Goal: Task Accomplishment & Management: Manage account settings

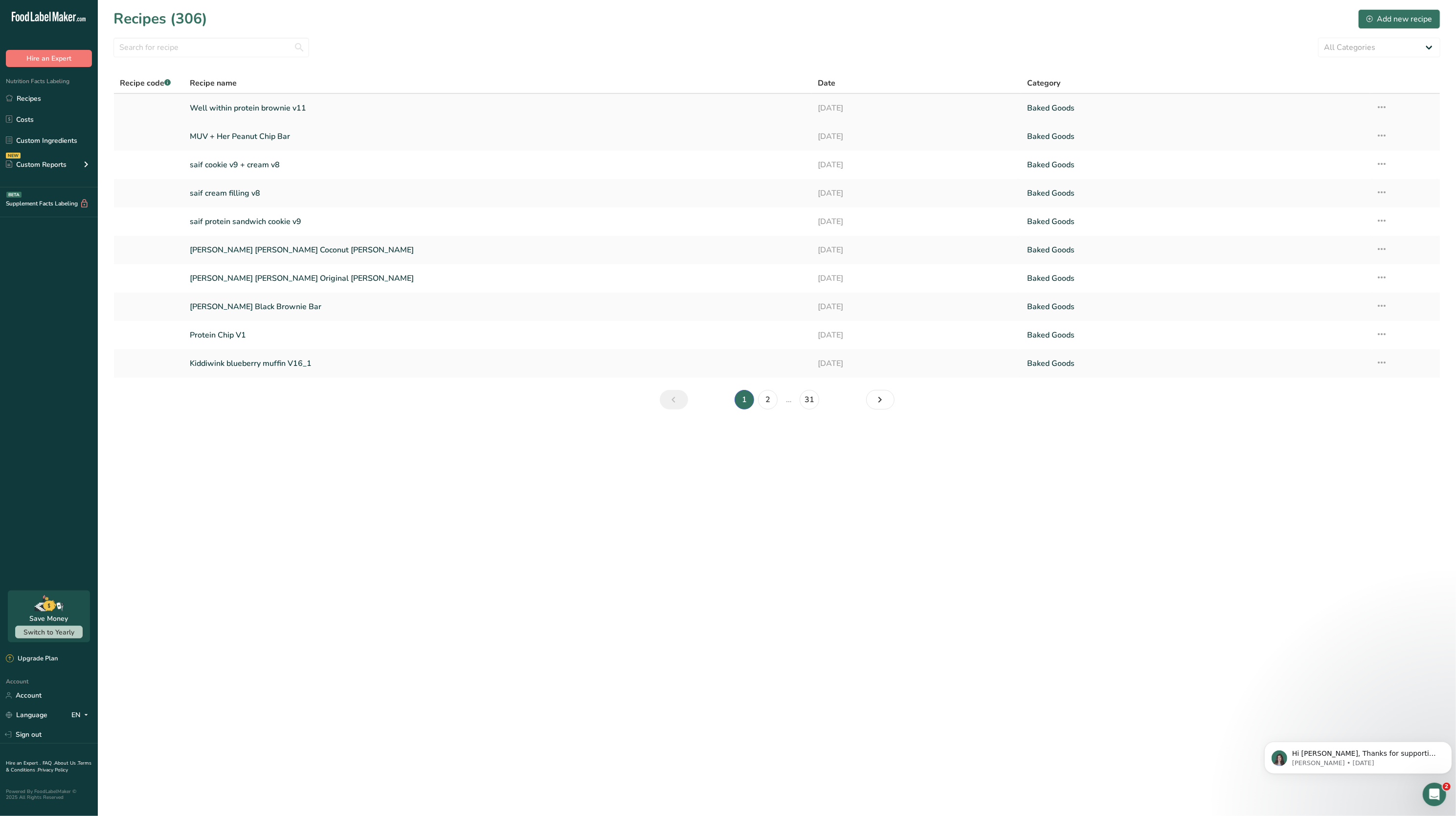
click at [1380, 105] on icon at bounding box center [1381, 107] width 12 height 18
click at [1318, 173] on span "Duplicate Recipe" at bounding box center [1291, 176] width 53 height 11
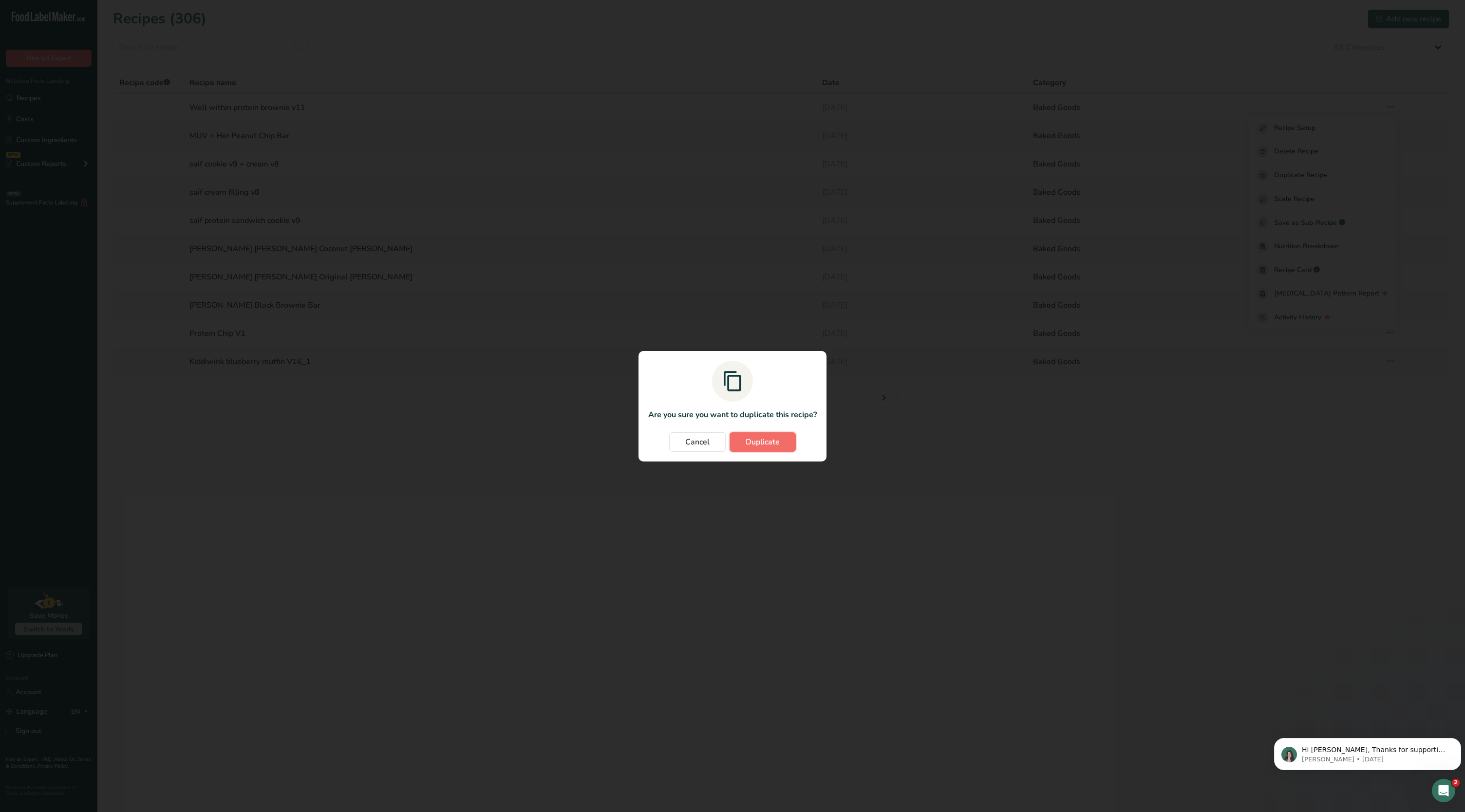
click at [791, 449] on button "Duplicate" at bounding box center [763, 442] width 66 height 19
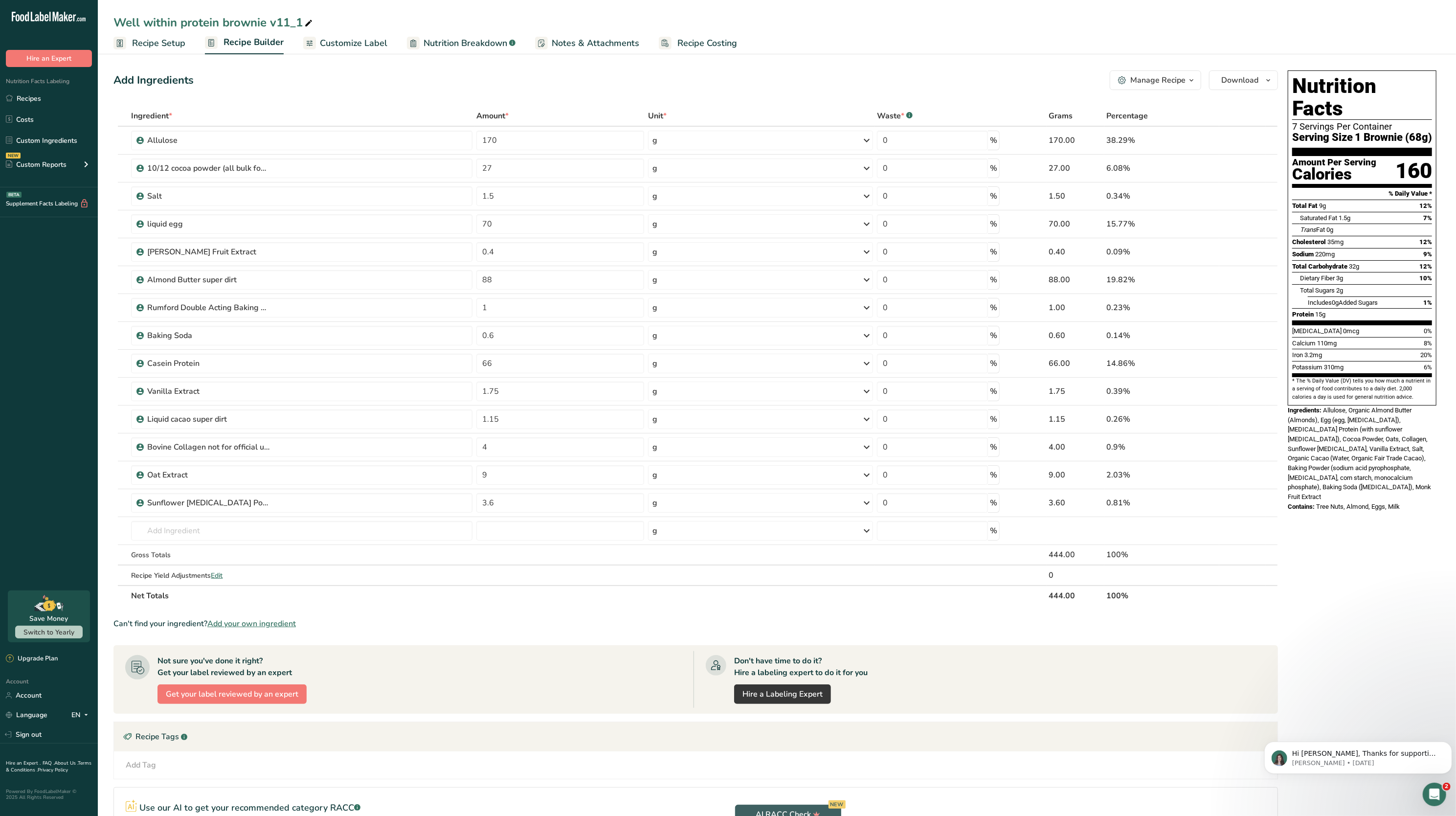
click at [311, 23] on icon at bounding box center [309, 24] width 9 height 14
type input "Well within protein brownie v12"
click at [306, 92] on div "Add Ingredients Manage Recipe Delete Recipe Duplicate Recipe Scale Recipe Save …" at bounding box center [699, 496] width 1170 height 860
click at [1245, 506] on icon at bounding box center [1244, 503] width 7 height 10
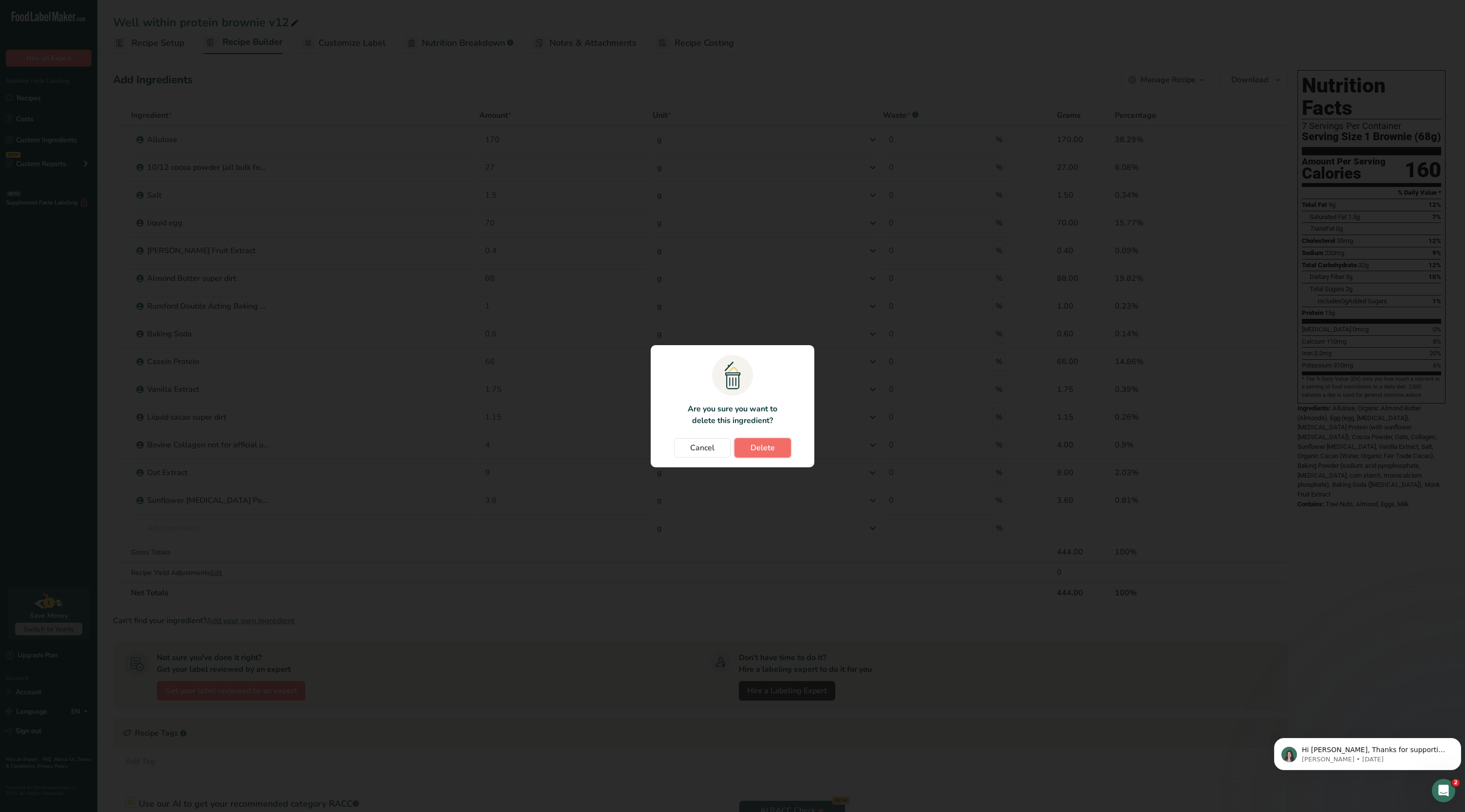
click at [778, 441] on button "Delete" at bounding box center [762, 448] width 57 height 19
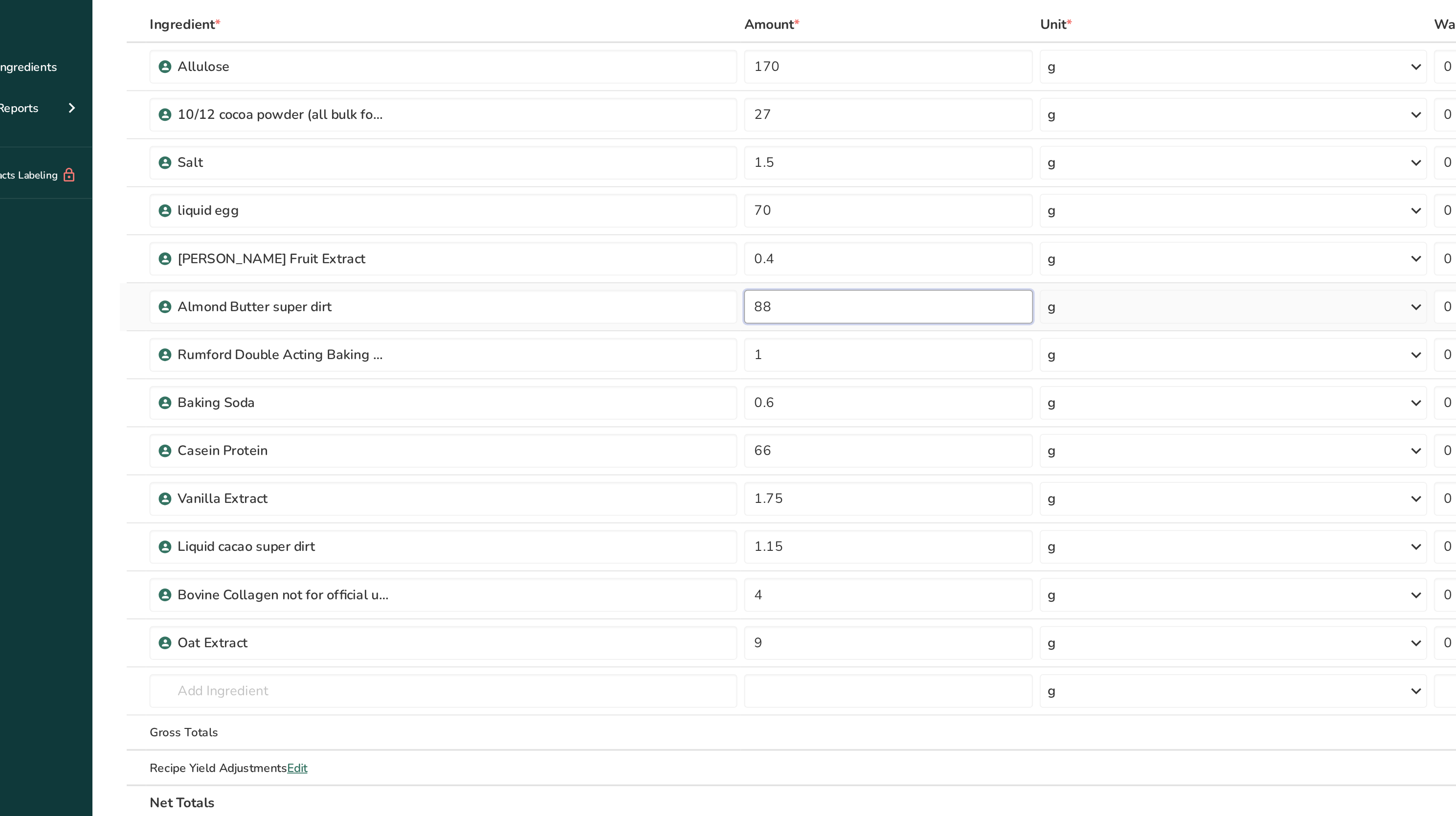
click at [512, 278] on input "88" at bounding box center [560, 280] width 168 height 19
type input "8"
type input "93"
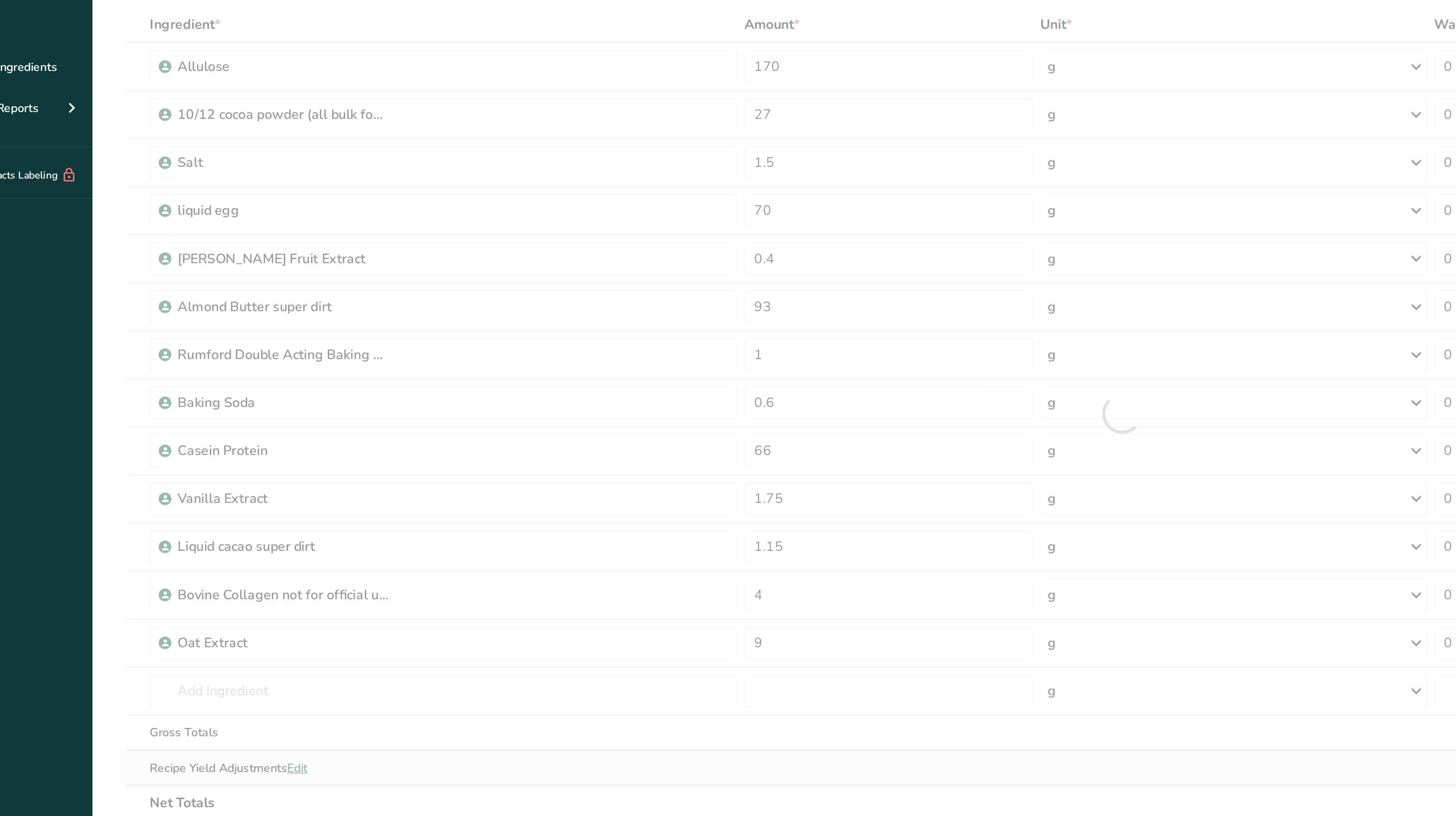
click at [441, 549] on div "Ingredient * Amount * Unit * Waste * .a-a{fill:#347362;}.b-a{fill:#fff;} Grams …" at bounding box center [695, 342] width 1165 height 473
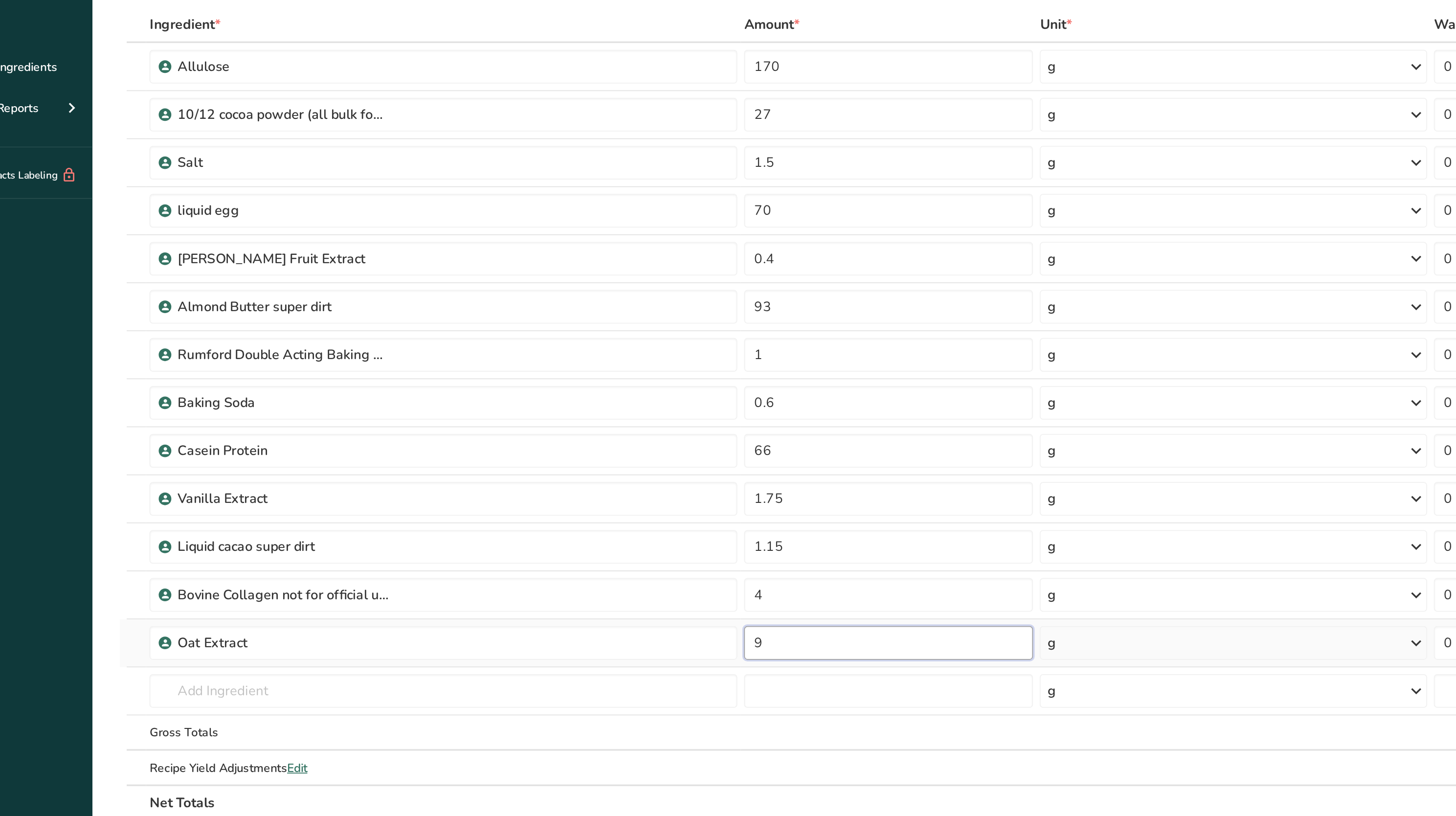
click at [501, 473] on input "9" at bounding box center [560, 475] width 168 height 19
type input "11"
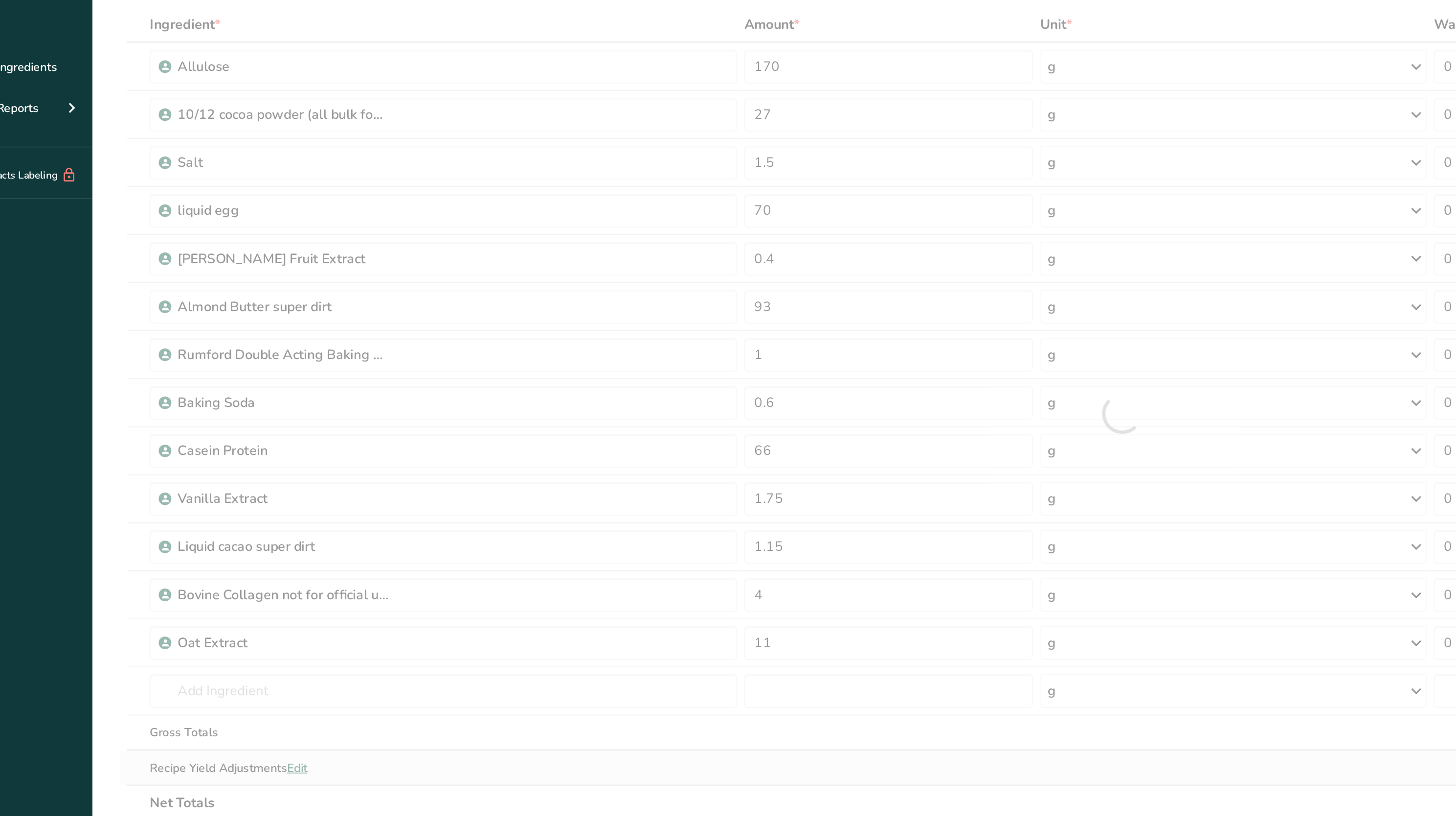
click at [489, 545] on div "Ingredient * Amount * Unit * Waste * .a-a{fill:#347362;}.b-a{fill:#fff;} Grams …" at bounding box center [695, 342] width 1165 height 473
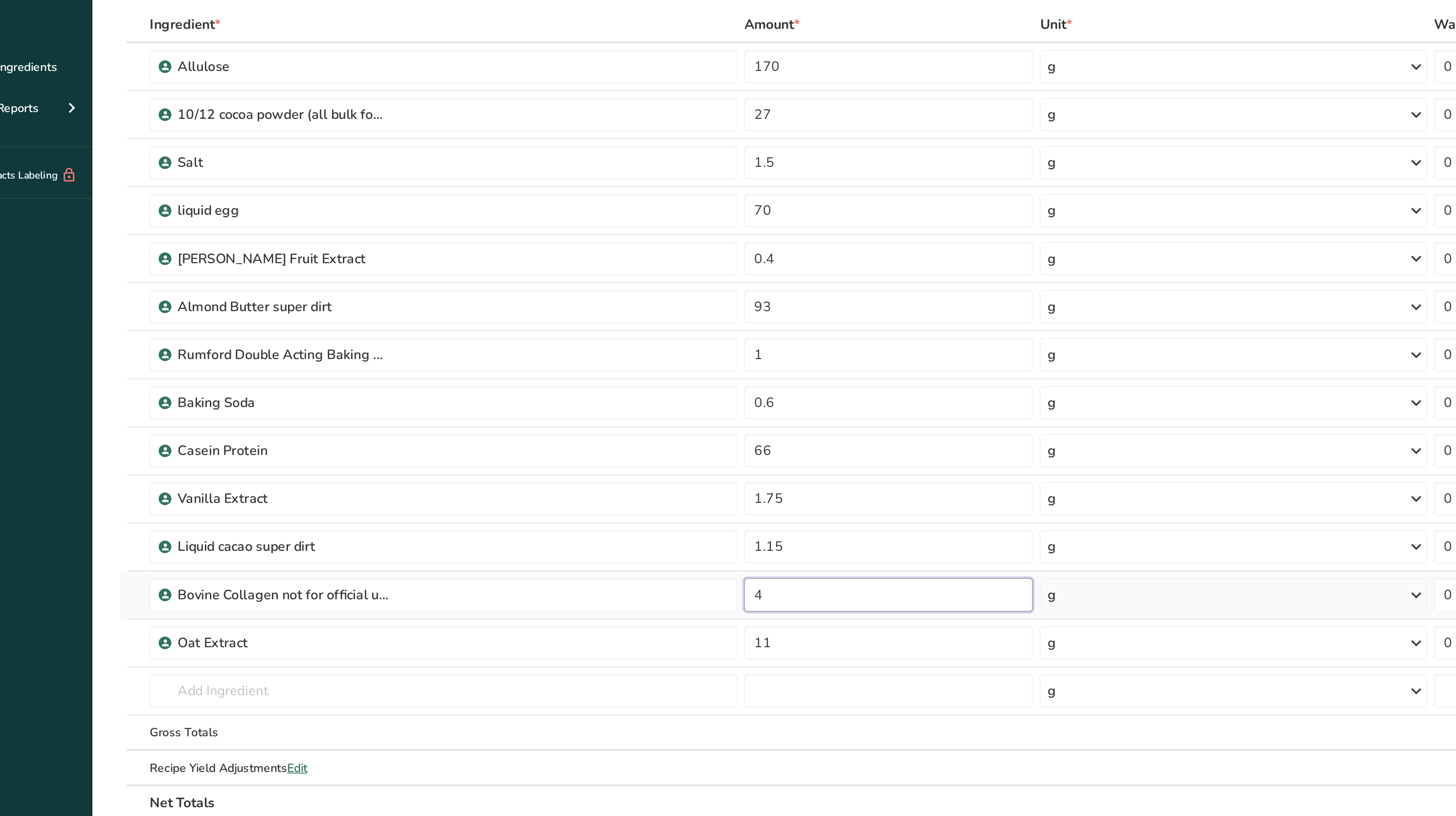
click at [535, 439] on input "4" at bounding box center [560, 447] width 168 height 19
type input "2"
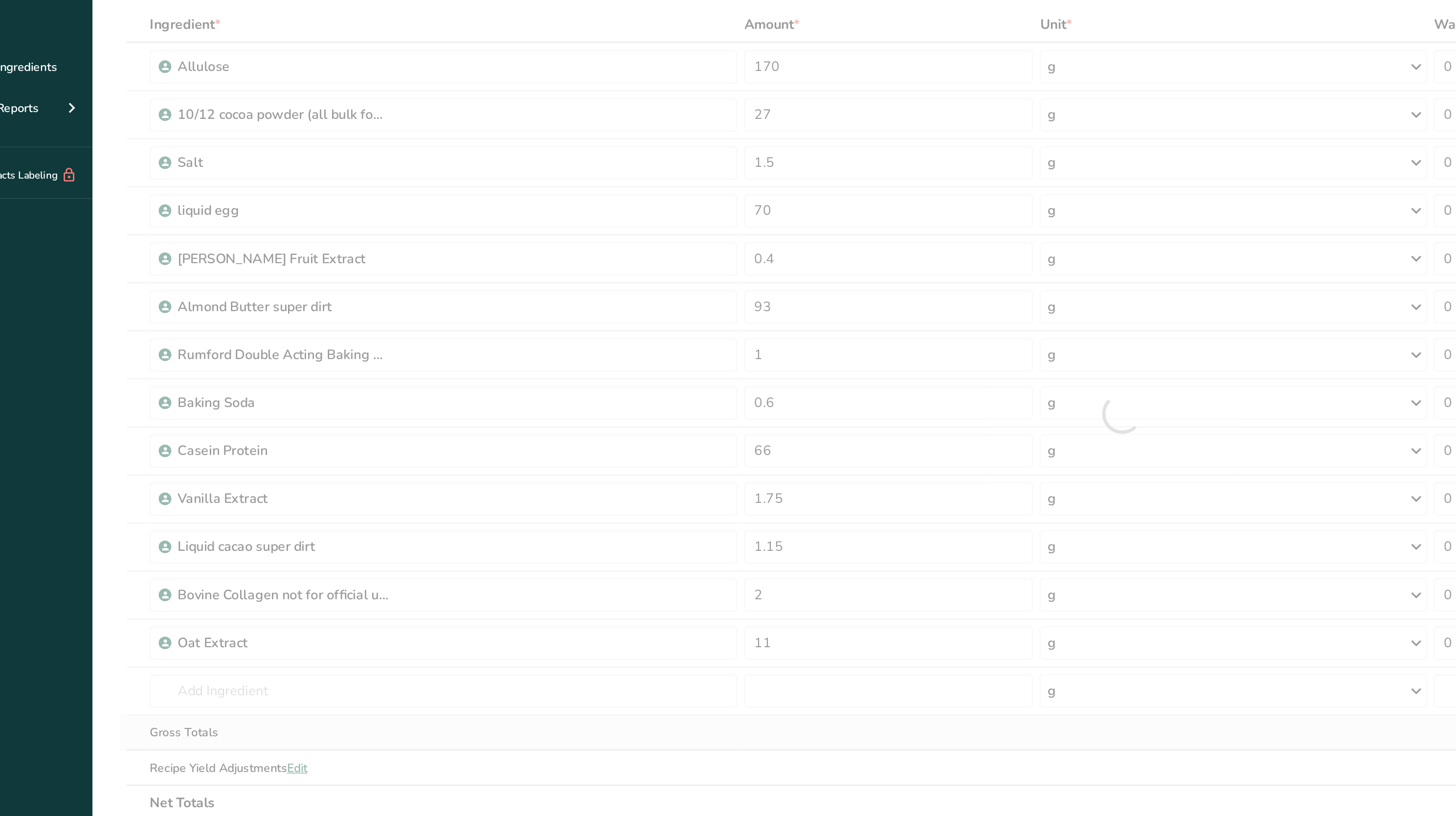
click at [471, 535] on div "Ingredient * Amount * Unit * Waste * .a-a{fill:#347362;}.b-a{fill:#fff;} Grams …" at bounding box center [695, 342] width 1165 height 473
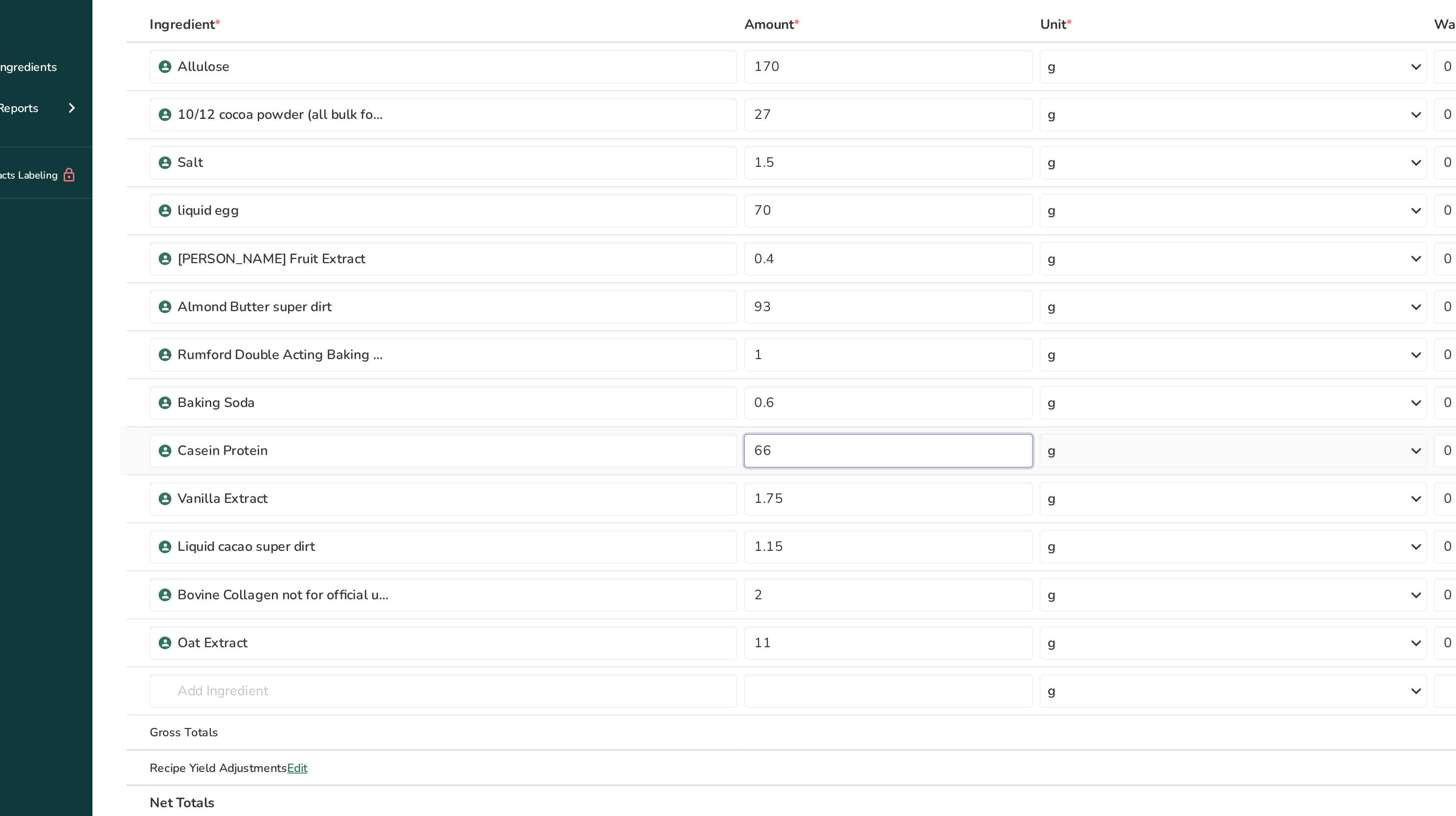
click at [526, 370] on input "66" at bounding box center [560, 363] width 168 height 19
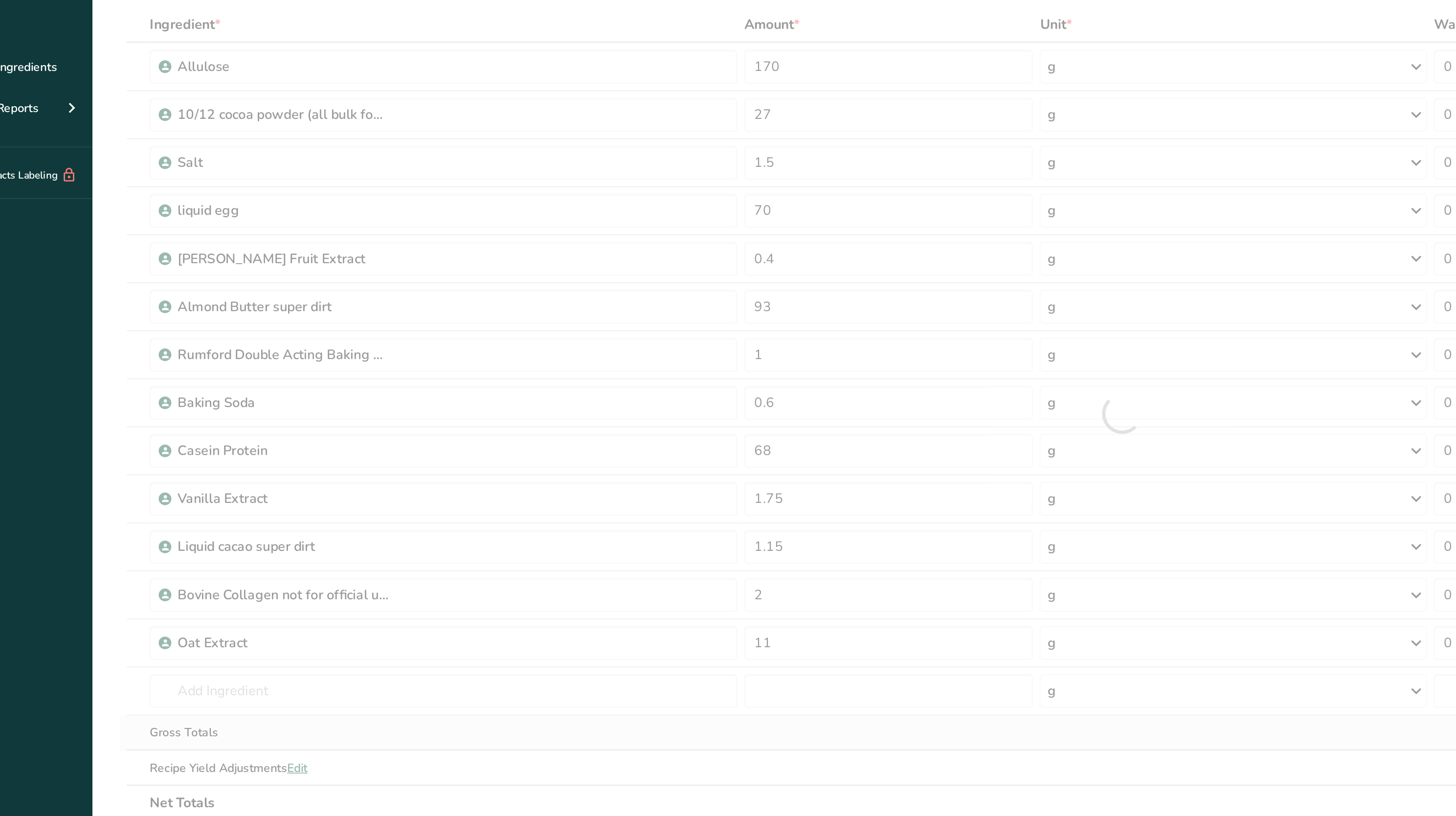
click at [474, 536] on div "Ingredient * Amount * Unit * Waste * .a-a{fill:#347362;}.b-a{fill:#fff;} Grams …" at bounding box center [695, 342] width 1165 height 473
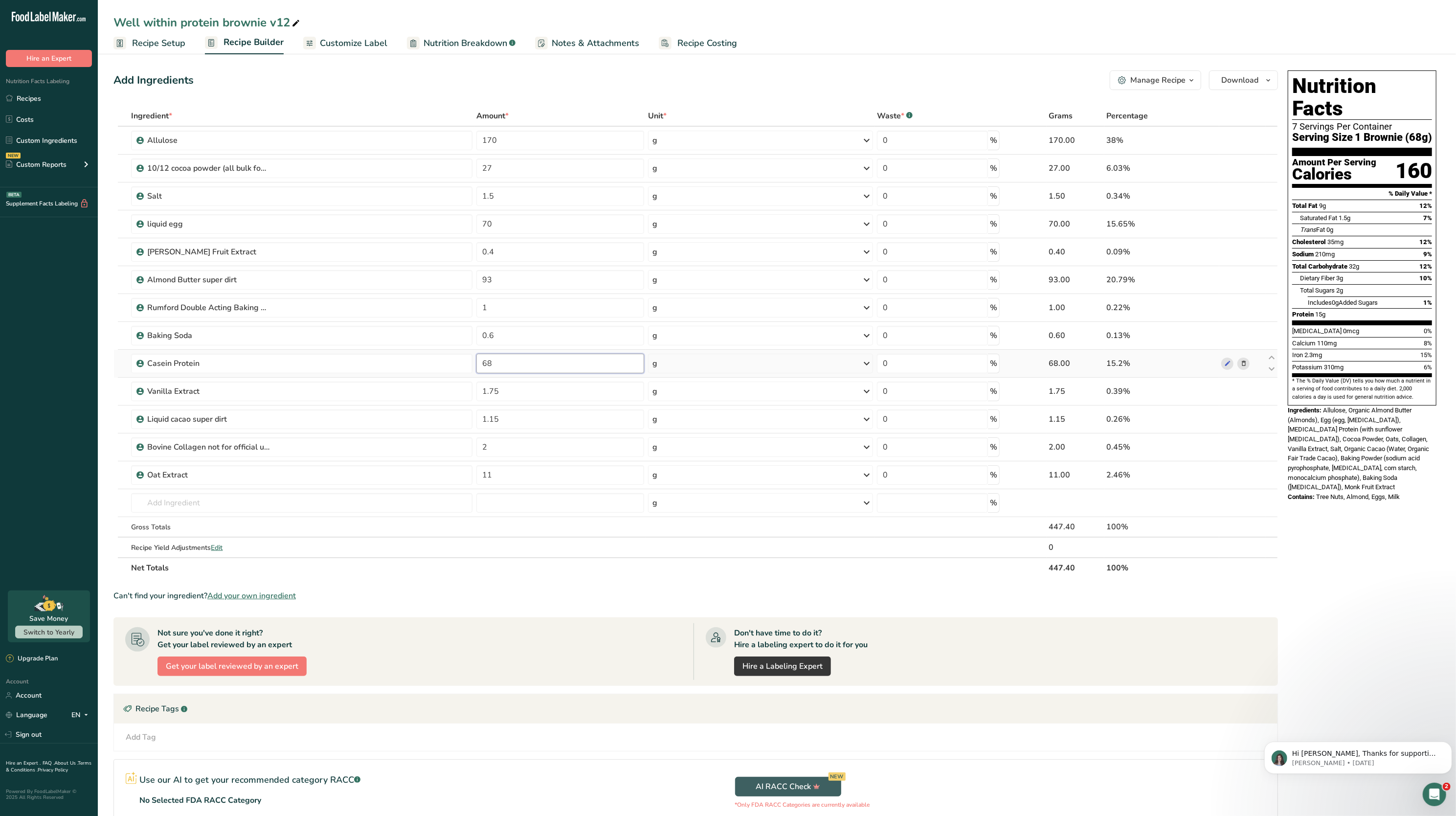
click at [514, 365] on input "68" at bounding box center [560, 363] width 168 height 19
click at [1244, 559] on div "Ingredient * Amount * Unit * Waste * .a-a{fill:#347362;}.b-a{fill:#fff;} Grams …" at bounding box center [695, 342] width 1165 height 473
click at [576, 365] on input "69" at bounding box center [560, 363] width 168 height 19
type input "68"
click at [1267, 356] on div "Ingredient * Amount * Unit * Waste * .a-a{fill:#347362;}.b-a{fill:#fff;} Grams …" at bounding box center [695, 342] width 1165 height 473
